Goal: Task Accomplishment & Management: Manage account settings

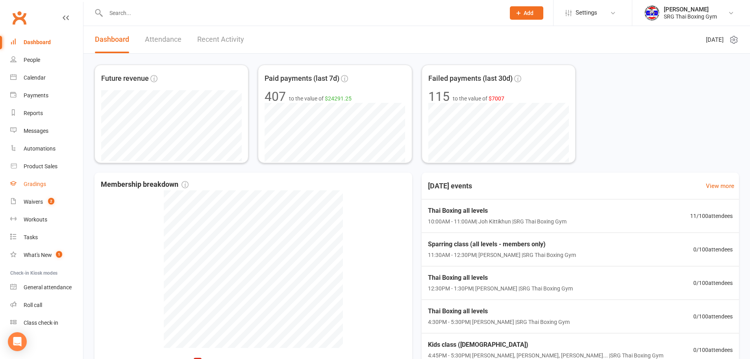
drag, startPoint x: 49, startPoint y: 187, endPoint x: 44, endPoint y: 188, distance: 4.9
click at [49, 187] on link "Gradings" at bounding box center [46, 184] width 73 height 18
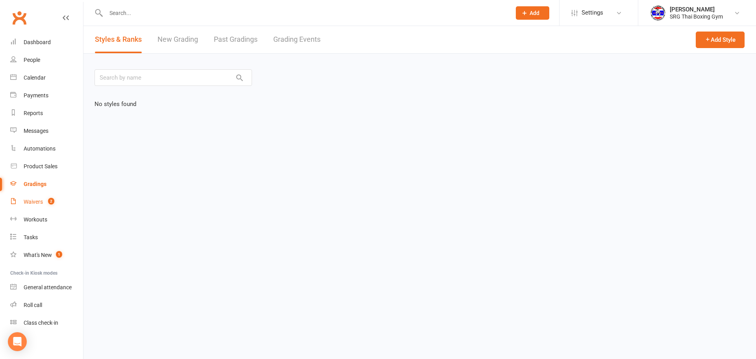
click at [37, 200] on div "Waivers" at bounding box center [33, 201] width 19 height 6
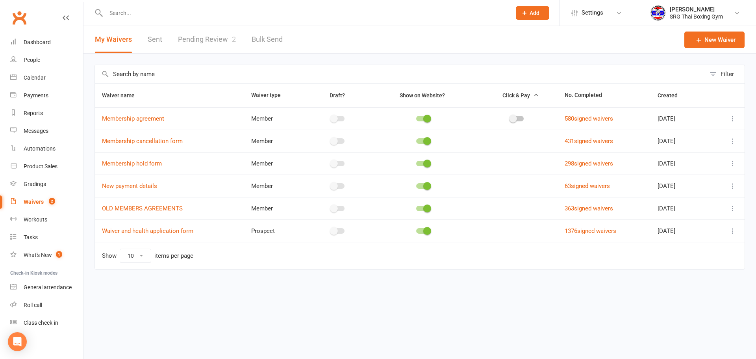
click at [209, 36] on link "Pending Review 2" at bounding box center [207, 39] width 58 height 27
select select "100"
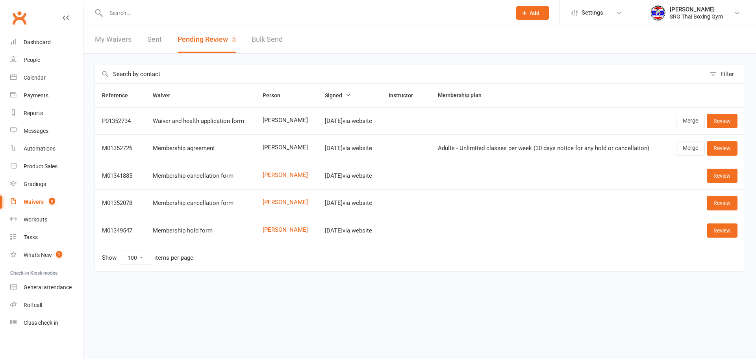
select select "100"
click at [725, 120] on link "Review" at bounding box center [722, 121] width 31 height 14
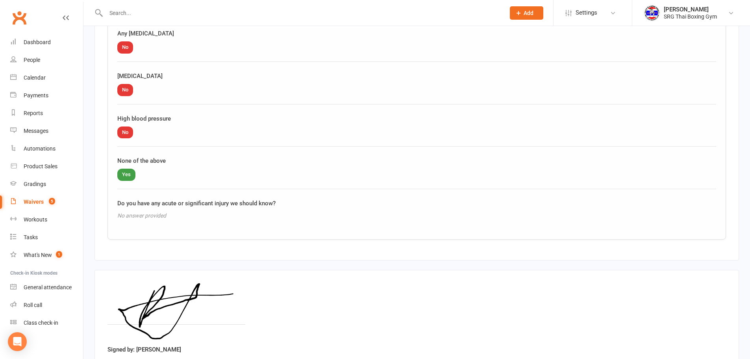
scroll to position [942, 0]
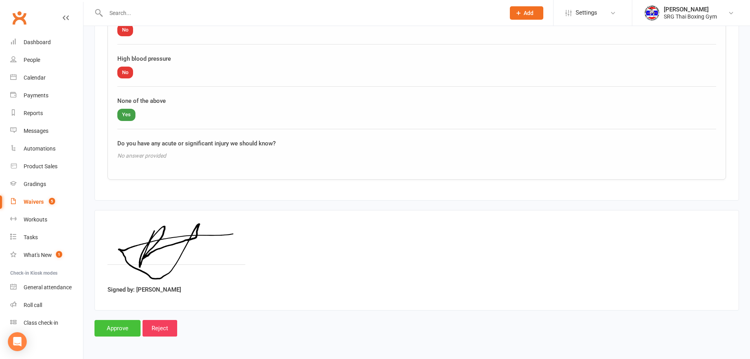
click at [120, 326] on input "Approve" at bounding box center [117, 328] width 46 height 17
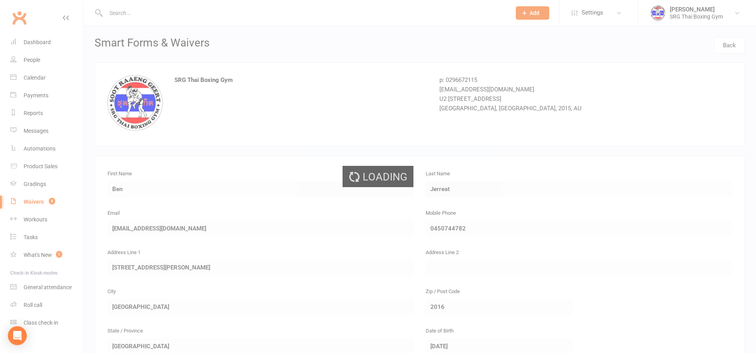
select select "100"
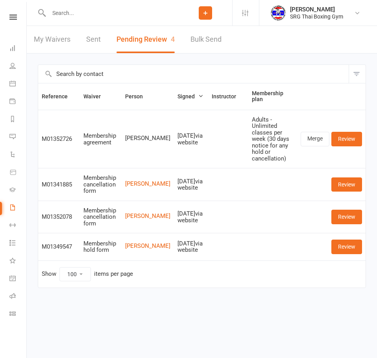
select select "100"
click at [71, 9] on input "text" at bounding box center [112, 12] width 132 height 11
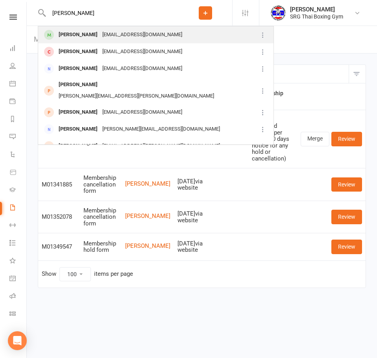
type input "berton"
click at [73, 32] on div "Will Berton" at bounding box center [78, 34] width 44 height 11
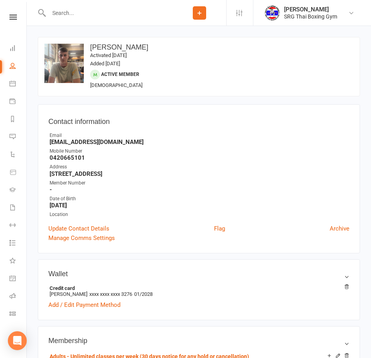
click at [82, 12] on input "text" at bounding box center [109, 12] width 126 height 11
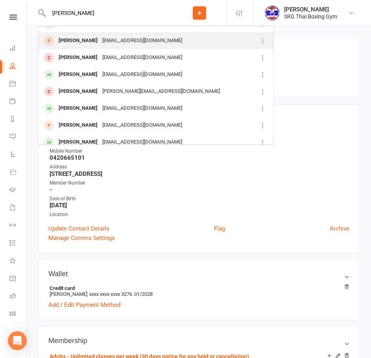
scroll to position [118, 0]
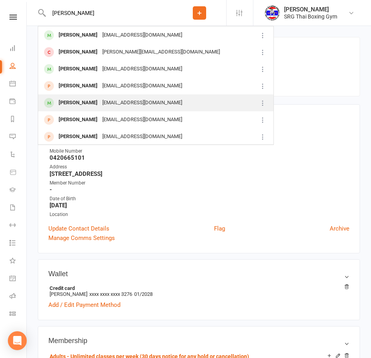
type input "daniel"
click at [68, 99] on div "Daniel Busby" at bounding box center [78, 102] width 44 height 11
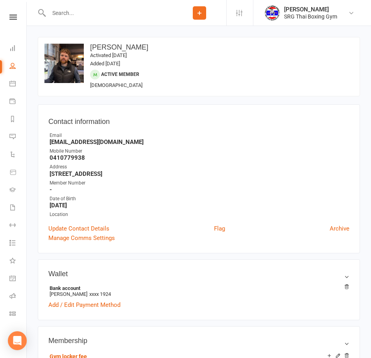
click at [88, 13] on input "text" at bounding box center [109, 12] width 126 height 11
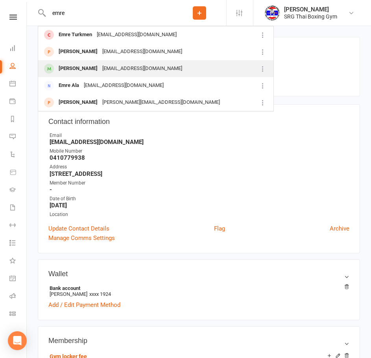
type input "emre"
click at [75, 65] on div "Emre Demirezen" at bounding box center [78, 68] width 44 height 11
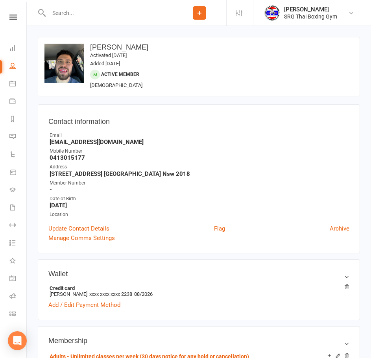
click at [74, 11] on input "text" at bounding box center [109, 12] width 126 height 11
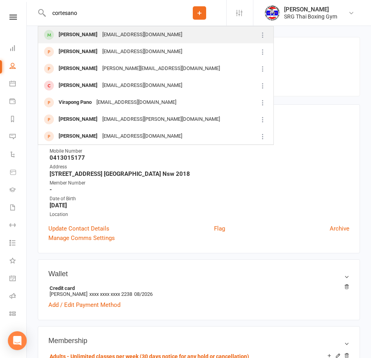
type input "cortesano"
click at [73, 35] on div "alexander Cortesano" at bounding box center [78, 34] width 44 height 11
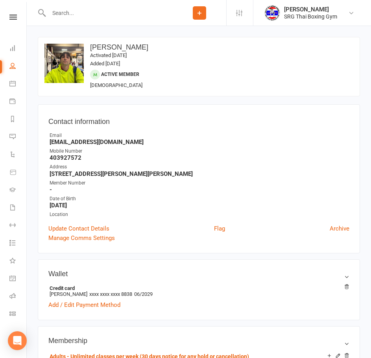
click at [111, 12] on input "text" at bounding box center [109, 12] width 126 height 11
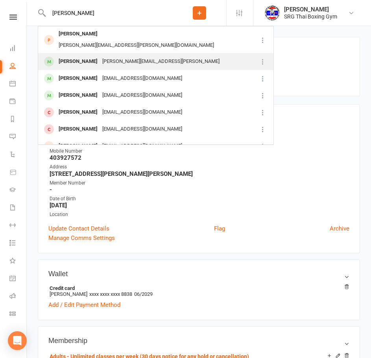
type input "johnny"
click at [79, 56] on div "Johnny Martins" at bounding box center [78, 61] width 44 height 11
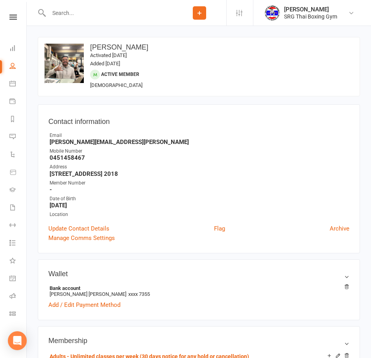
click at [74, 14] on input "text" at bounding box center [109, 12] width 126 height 11
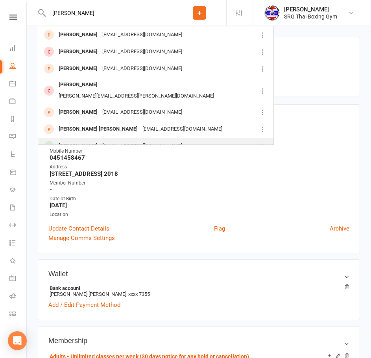
type input "cameron"
click at [72, 141] on div "Cameron Ho" at bounding box center [78, 146] width 44 height 11
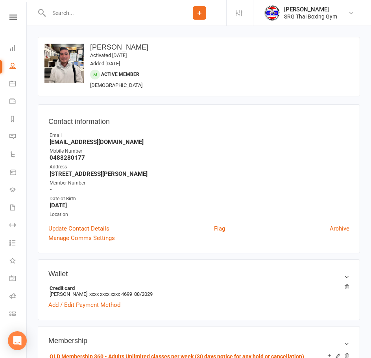
click at [80, 11] on input "text" at bounding box center [109, 12] width 126 height 11
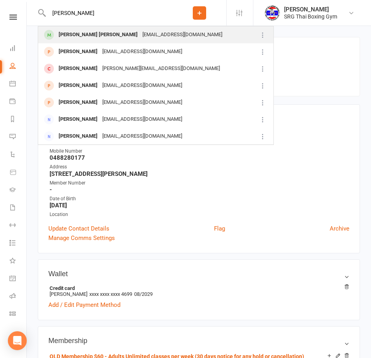
type input "yat mang"
click at [79, 37] on div "Yat Mang Yang" at bounding box center [98, 34] width 84 height 11
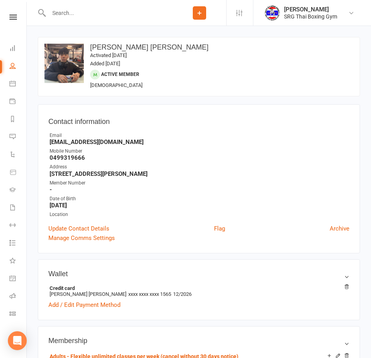
click at [87, 11] on input "text" at bounding box center [109, 12] width 126 height 11
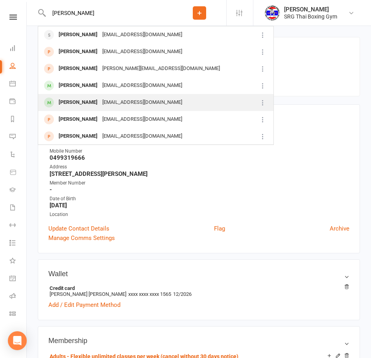
type input "josh"
click at [69, 99] on div "Josh Irwin" at bounding box center [78, 102] width 44 height 11
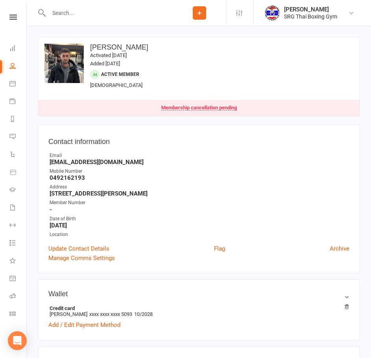
click at [107, 17] on input "text" at bounding box center [109, 12] width 126 height 11
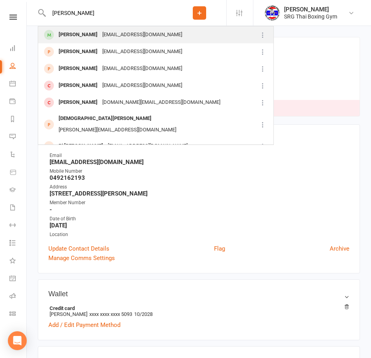
type input "ed ng"
click at [80, 28] on div "Ed Ng edng12345678@gmail.com" at bounding box center [148, 35] width 219 height 16
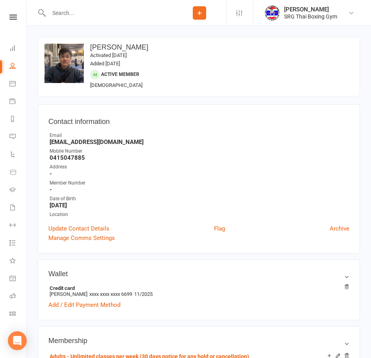
click at [82, 11] on input "text" at bounding box center [109, 12] width 126 height 11
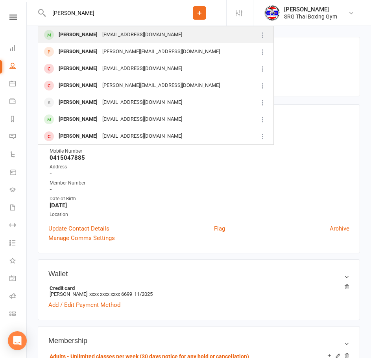
type input "sonny"
click at [81, 31] on div "Sonny Stead" at bounding box center [78, 34] width 44 height 11
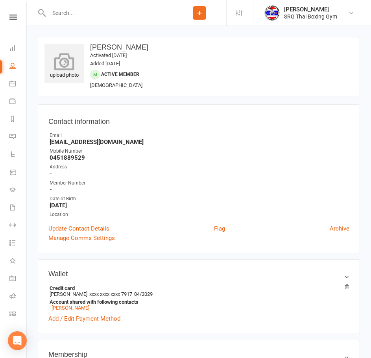
click at [66, 64] on icon at bounding box center [64, 61] width 43 height 17
click at [78, 14] on input "text" at bounding box center [109, 12] width 126 height 11
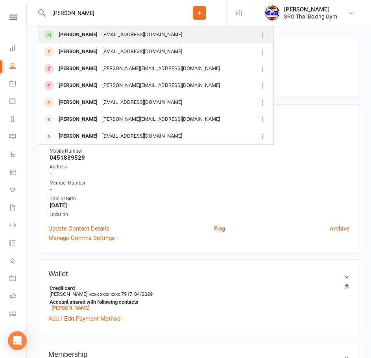
type input "curtis"
click at [80, 36] on div "Curtis Reid" at bounding box center [78, 34] width 44 height 11
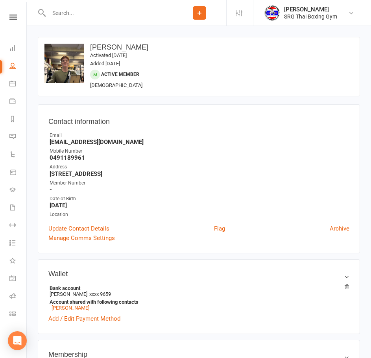
click at [82, 13] on input "text" at bounding box center [109, 12] width 126 height 11
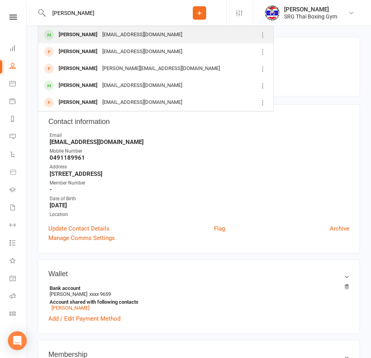
type input "seth"
click at [80, 34] on div "Seth McIntyre" at bounding box center [78, 34] width 44 height 11
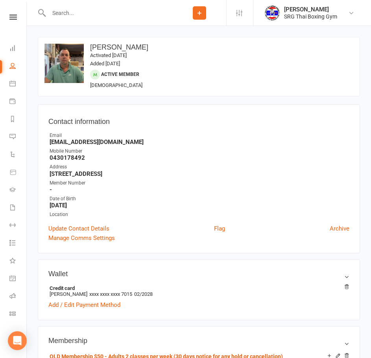
click at [103, 15] on input "text" at bounding box center [109, 12] width 126 height 11
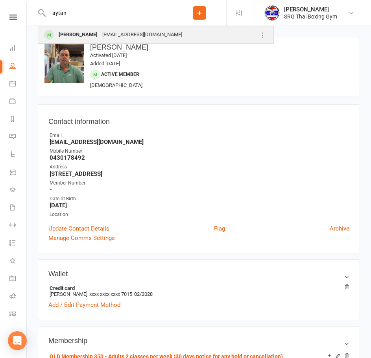
type input "aytan"
click at [81, 33] on div "Aytan Sarisoy" at bounding box center [78, 34] width 44 height 11
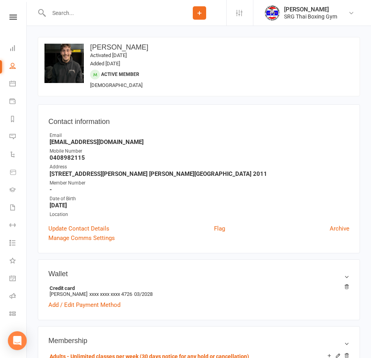
click at [76, 14] on input "text" at bounding box center [109, 12] width 126 height 11
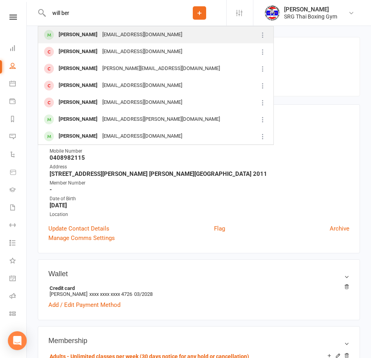
type input "will ber"
click at [75, 33] on div "Will Berton" at bounding box center [78, 34] width 44 height 11
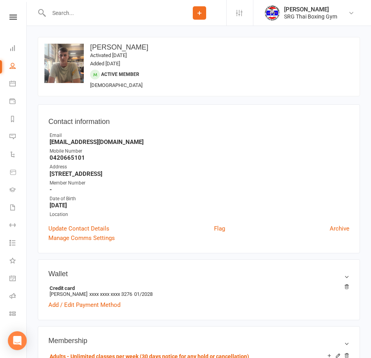
click at [93, 17] on input "text" at bounding box center [109, 12] width 126 height 11
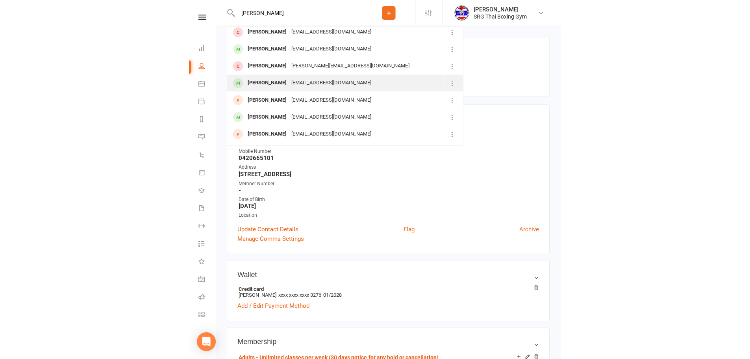
scroll to position [118, 0]
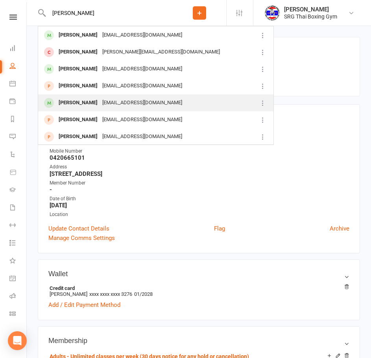
type input "daniel"
click at [82, 105] on div "Daniel Busby" at bounding box center [78, 102] width 44 height 11
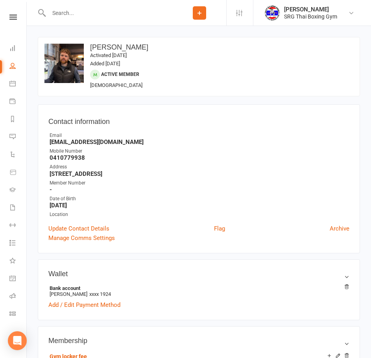
click at [74, 15] on input "text" at bounding box center [109, 12] width 126 height 11
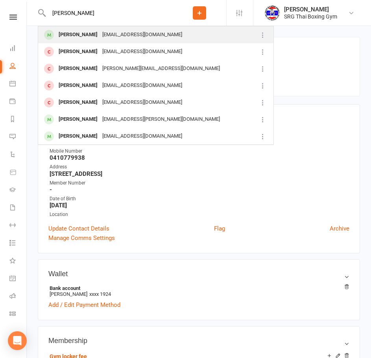
type input "will bert"
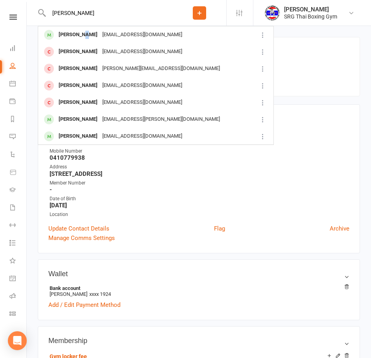
click at [80, 34] on div "Will Berton" at bounding box center [78, 34] width 44 height 11
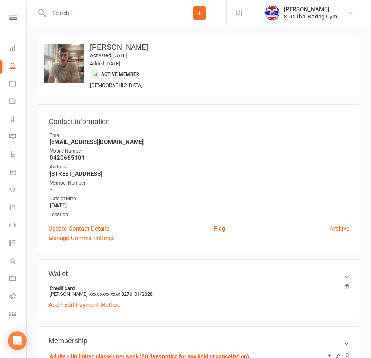
click at [76, 12] on input "text" at bounding box center [109, 12] width 126 height 11
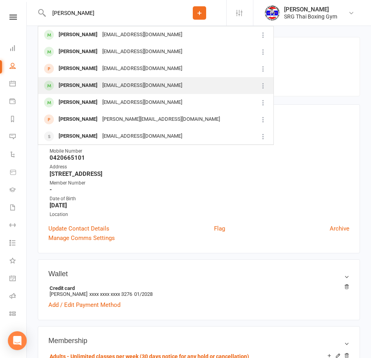
type input "hugo"
click at [77, 84] on div "Hugo Martins" at bounding box center [78, 85] width 44 height 11
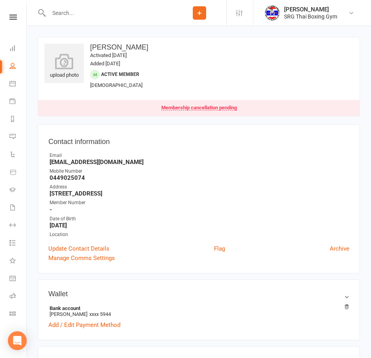
click at [98, 13] on input "text" at bounding box center [109, 12] width 126 height 11
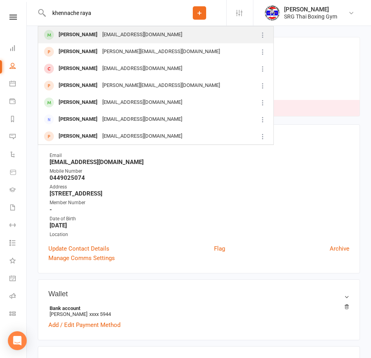
type input "khennache raya"
click at [89, 33] on div "Rayane Khennache" at bounding box center [78, 34] width 44 height 11
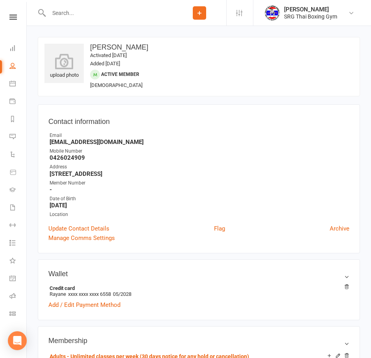
drag, startPoint x: 152, startPoint y: 49, endPoint x: 92, endPoint y: 50, distance: 59.9
click at [92, 50] on h3 "Rayane Khennache" at bounding box center [198, 48] width 309 height 8
copy h3 "Rayane Khennache"
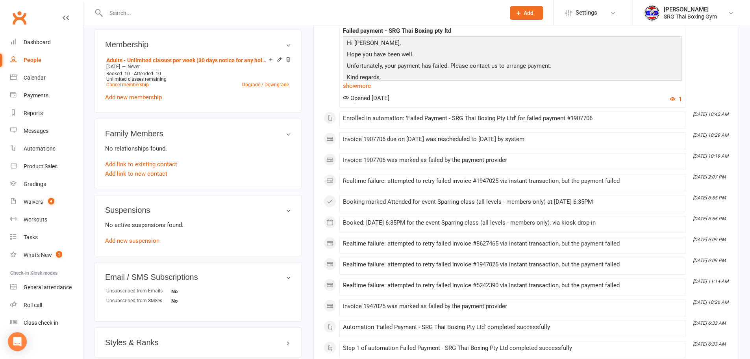
scroll to position [315, 0]
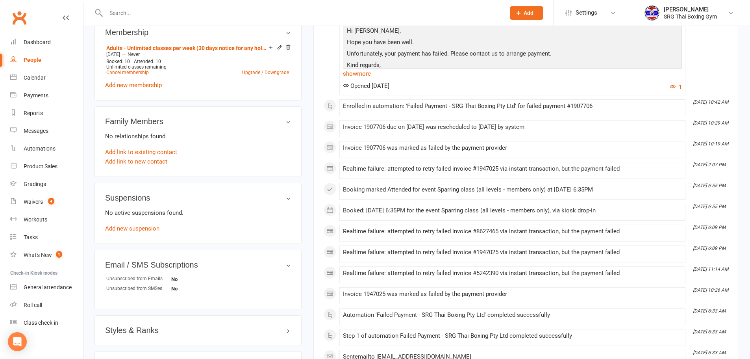
drag, startPoint x: 402, startPoint y: 189, endPoint x: 616, endPoint y: 186, distance: 213.4
click at [377, 186] on div "Booking marked Attended for event Sparring class (all levels - members only) at…" at bounding box center [512, 189] width 339 height 7
click at [377, 188] on div "Booking marked Attended for event Sparring class (all levels - members only) at…" at bounding box center [512, 189] width 339 height 7
drag, startPoint x: 618, startPoint y: 189, endPoint x: 338, endPoint y: 192, distance: 280.3
click at [338, 192] on div "This Month Sep 16, 8:23 PM Realtime failure: attempted to retry failed invoice …" at bounding box center [526, 185] width 405 height 685
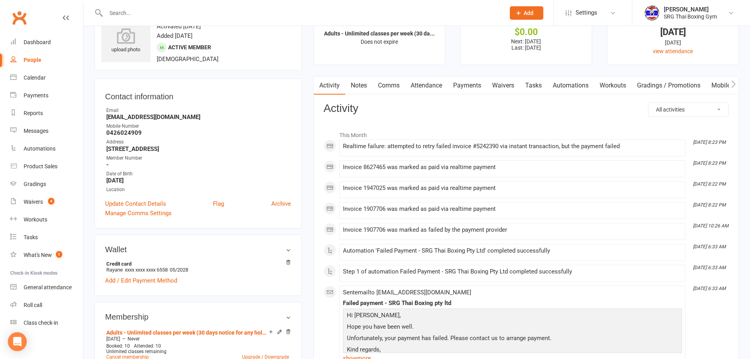
scroll to position [0, 0]
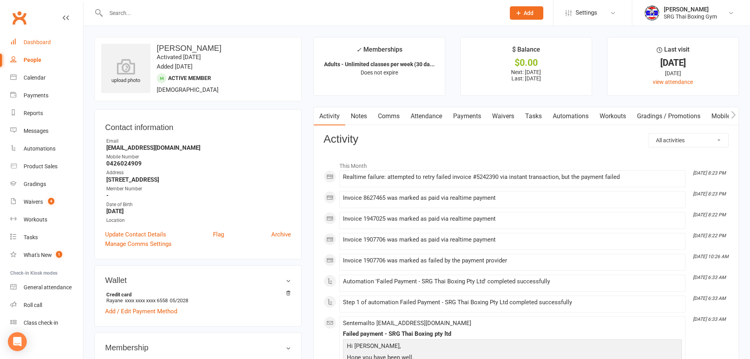
click at [36, 40] on div "Dashboard" at bounding box center [37, 42] width 27 height 6
